Goal: Transaction & Acquisition: Book appointment/travel/reservation

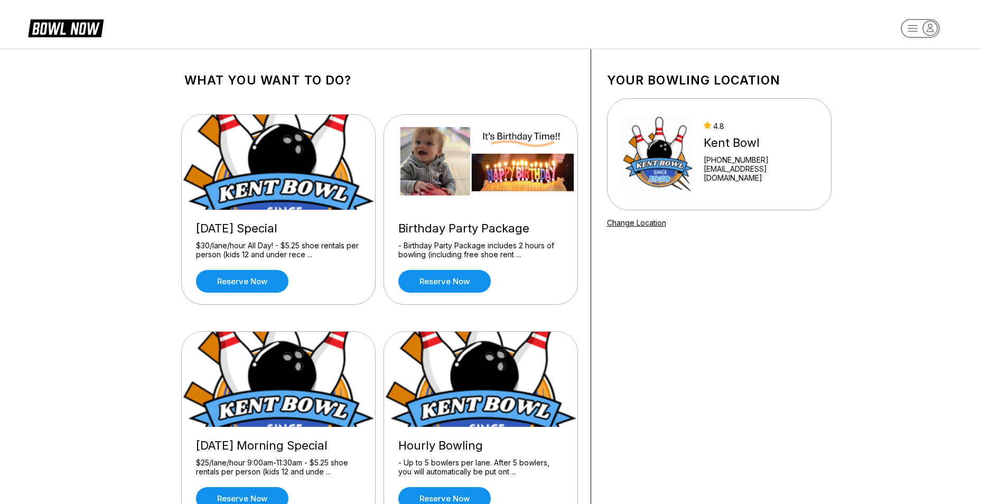
click at [921, 33] on rect "button" at bounding box center [919, 28] width 39 height 18
click at [883, 171] on div "What you want to do? [DATE] Special $30/lane/hour All Day! - $5.25 shoe rentals…" at bounding box center [490, 303] width 981 height 508
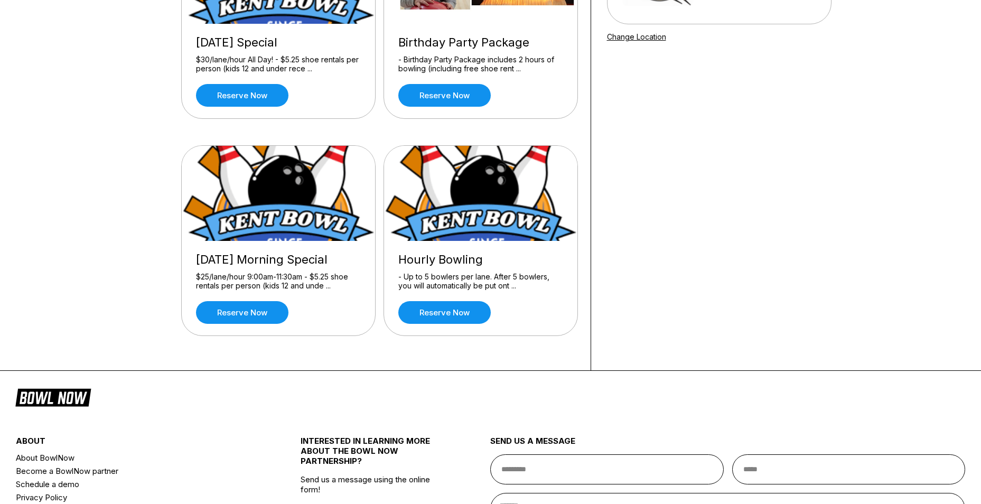
scroll to position [109, 0]
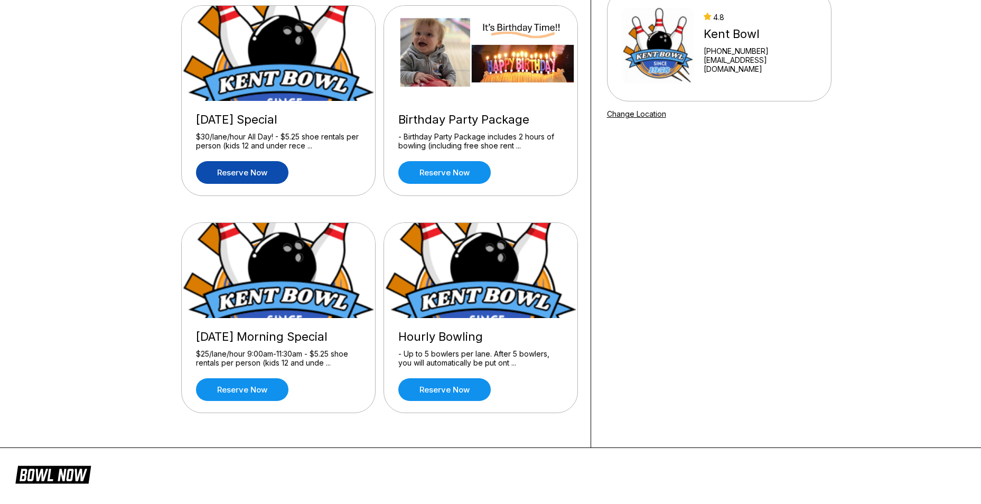
click at [254, 172] on link "Reserve now" at bounding box center [242, 172] width 92 height 23
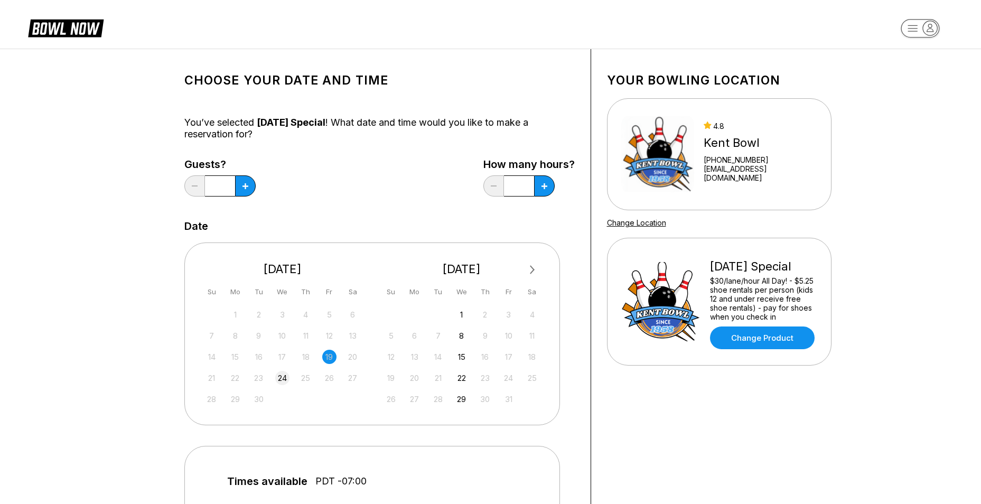
click at [284, 380] on div "24" at bounding box center [282, 378] width 14 height 14
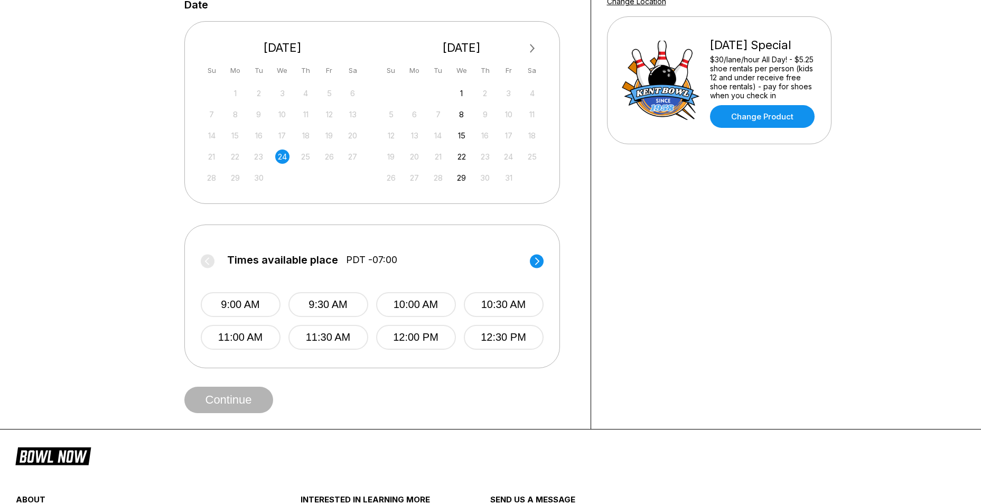
scroll to position [264, 0]
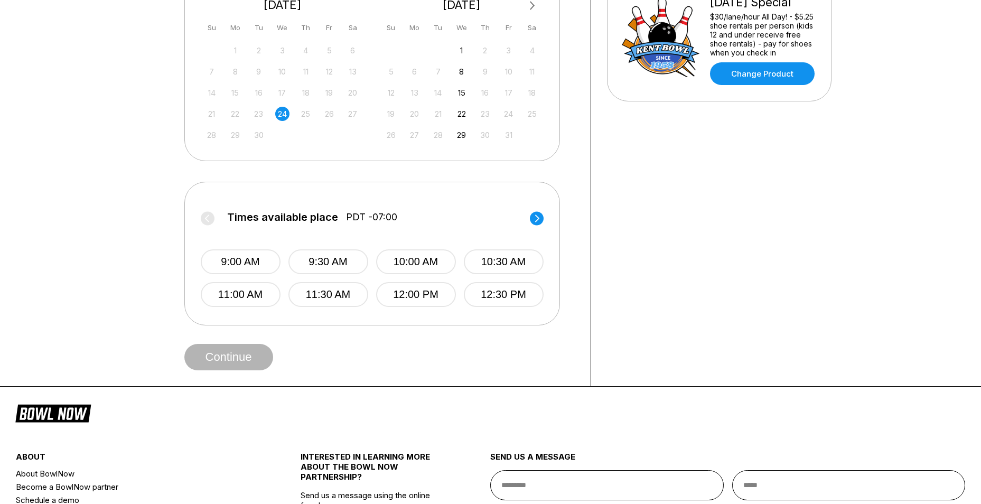
click at [542, 221] on circle at bounding box center [537, 218] width 14 height 14
click at [256, 296] on button "7:00 PM" at bounding box center [241, 294] width 80 height 25
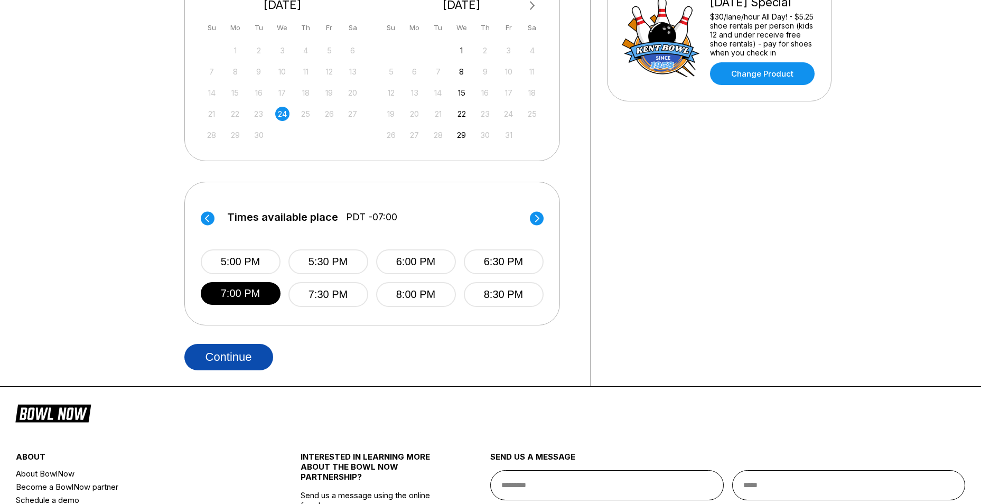
click at [252, 356] on button "Continue" at bounding box center [228, 357] width 89 height 26
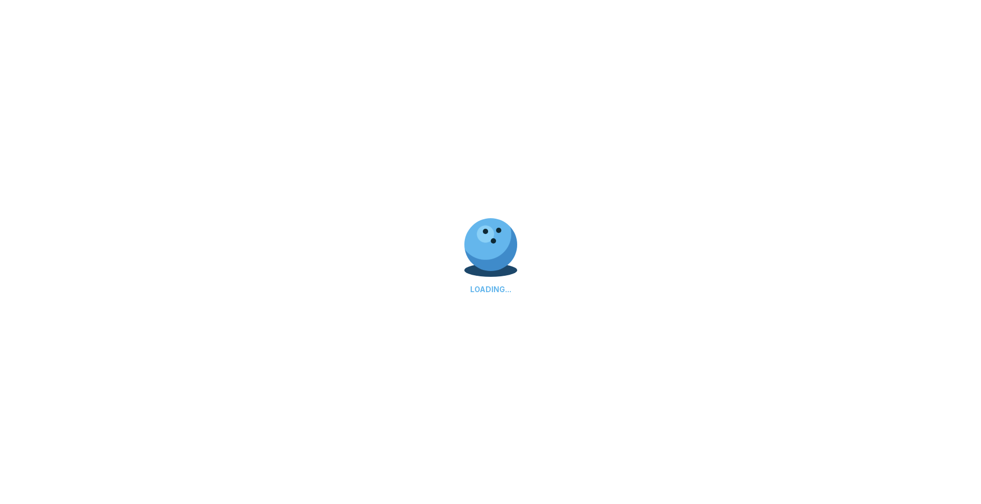
select select "**"
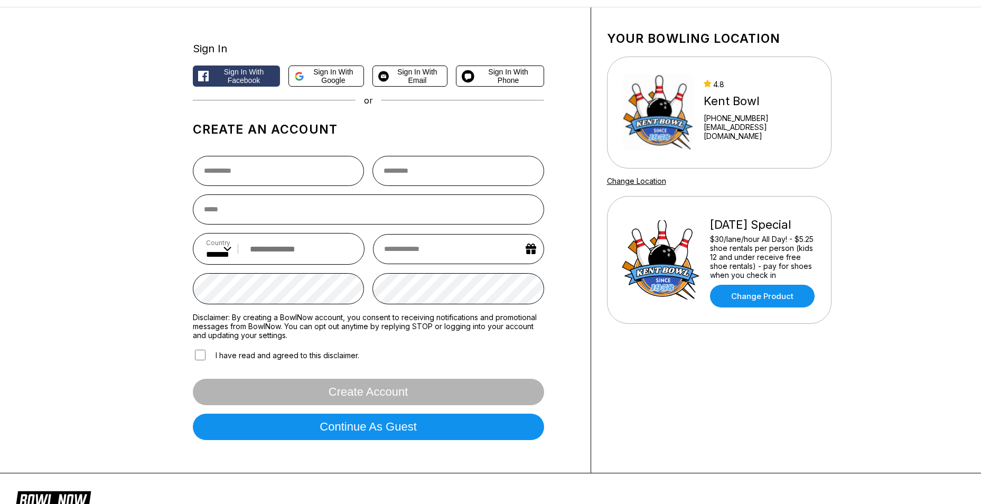
scroll to position [106, 0]
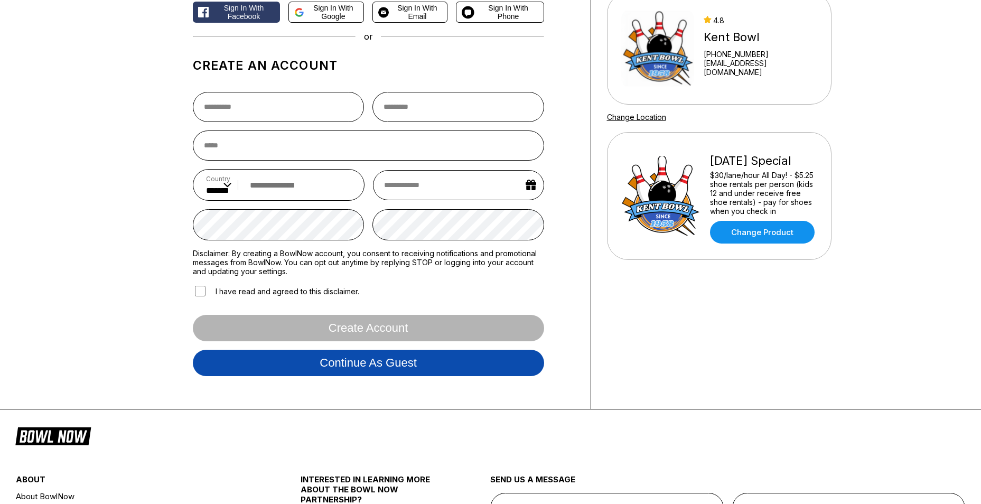
click at [399, 366] on button "Continue as guest" at bounding box center [368, 363] width 351 height 26
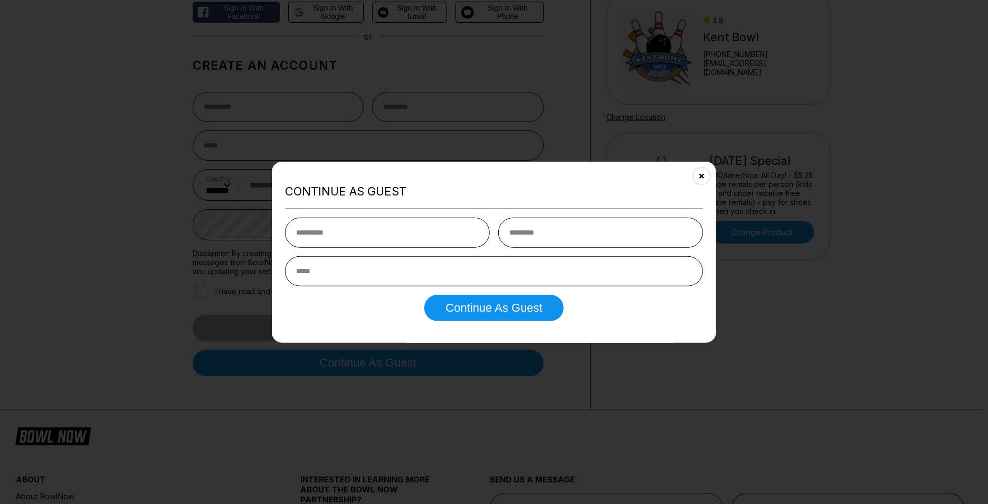
click at [699, 173] on button "Close" at bounding box center [702, 176] width 26 height 26
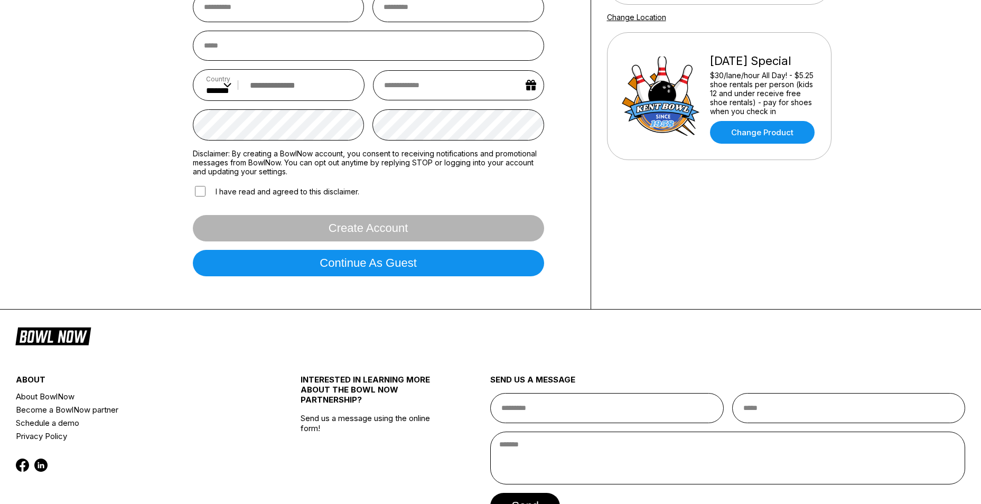
scroll to position [123, 0]
